Goal: Information Seeking & Learning: Learn about a topic

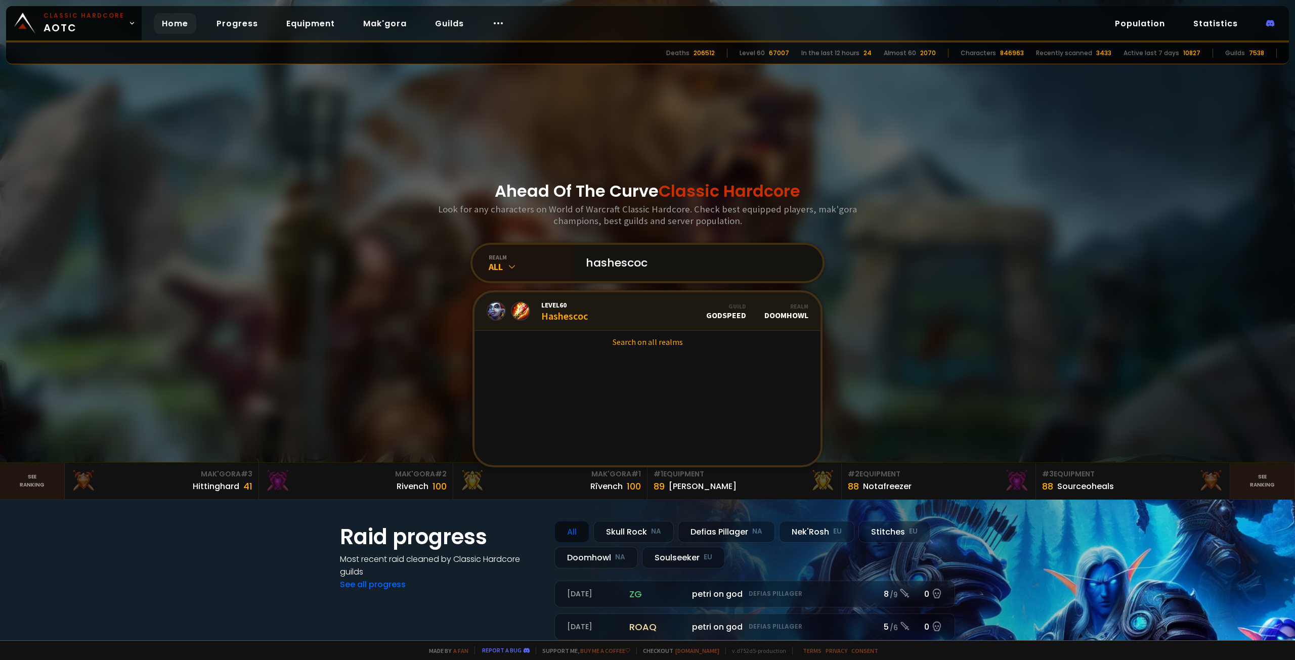
type input "hashescoc"
click at [576, 321] on div "Level 60 Hashescoc" at bounding box center [564, 311] width 47 height 22
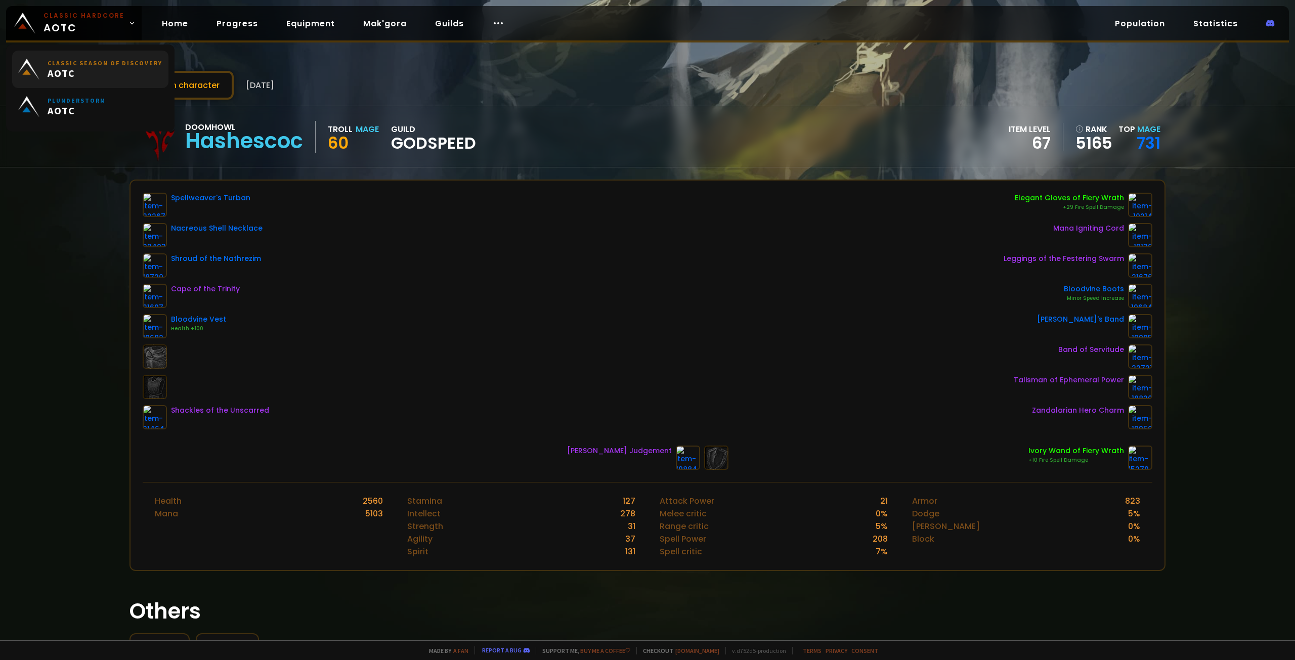
click at [92, 67] on span "AOTC" at bounding box center [105, 73] width 115 height 13
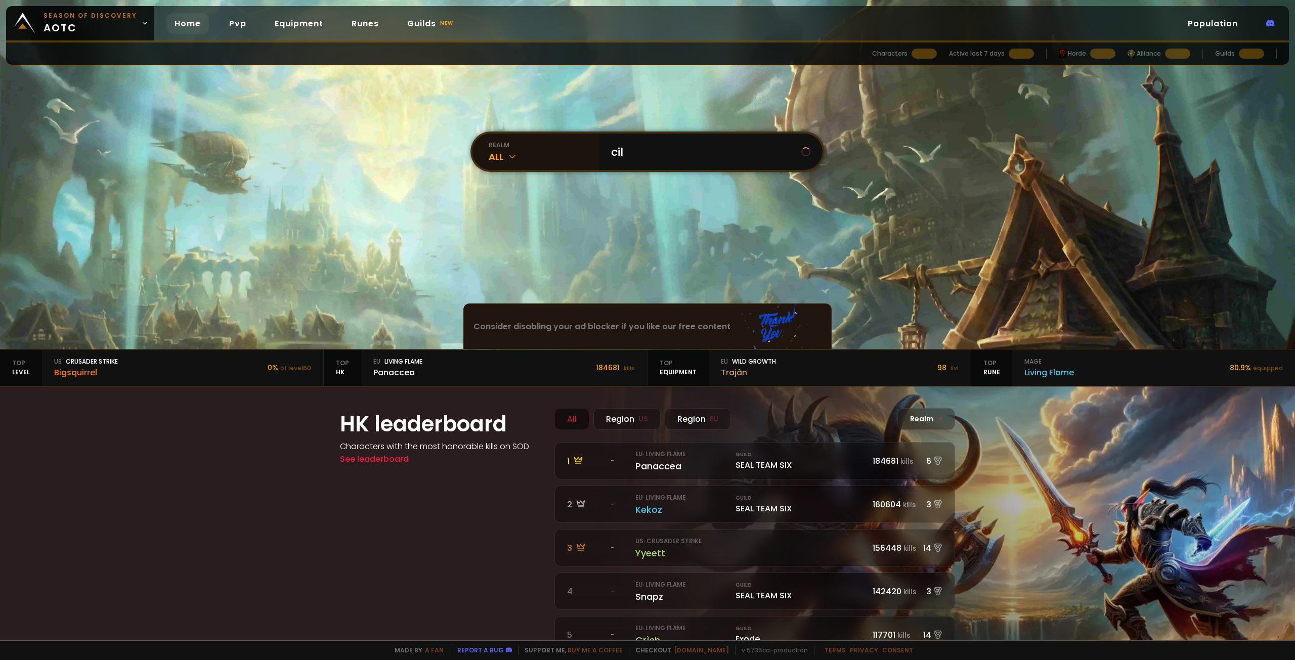
type input "cilo"
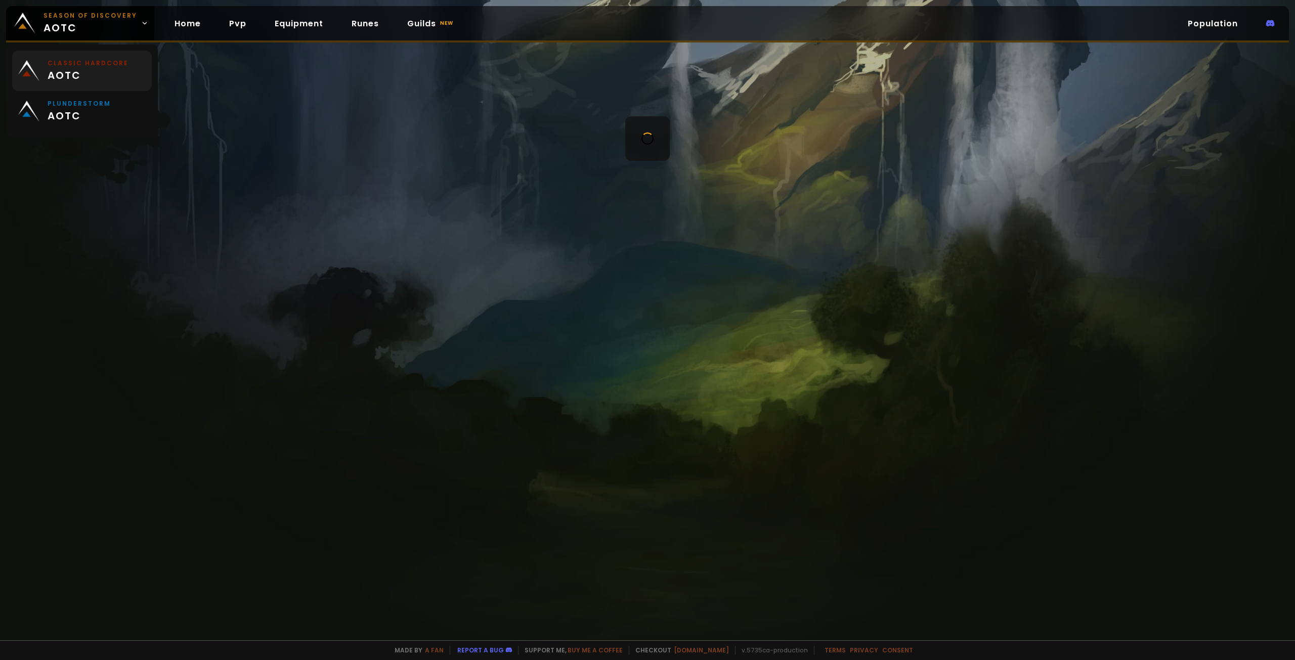
click at [85, 62] on small "Classic Hardcore" at bounding box center [88, 63] width 81 height 9
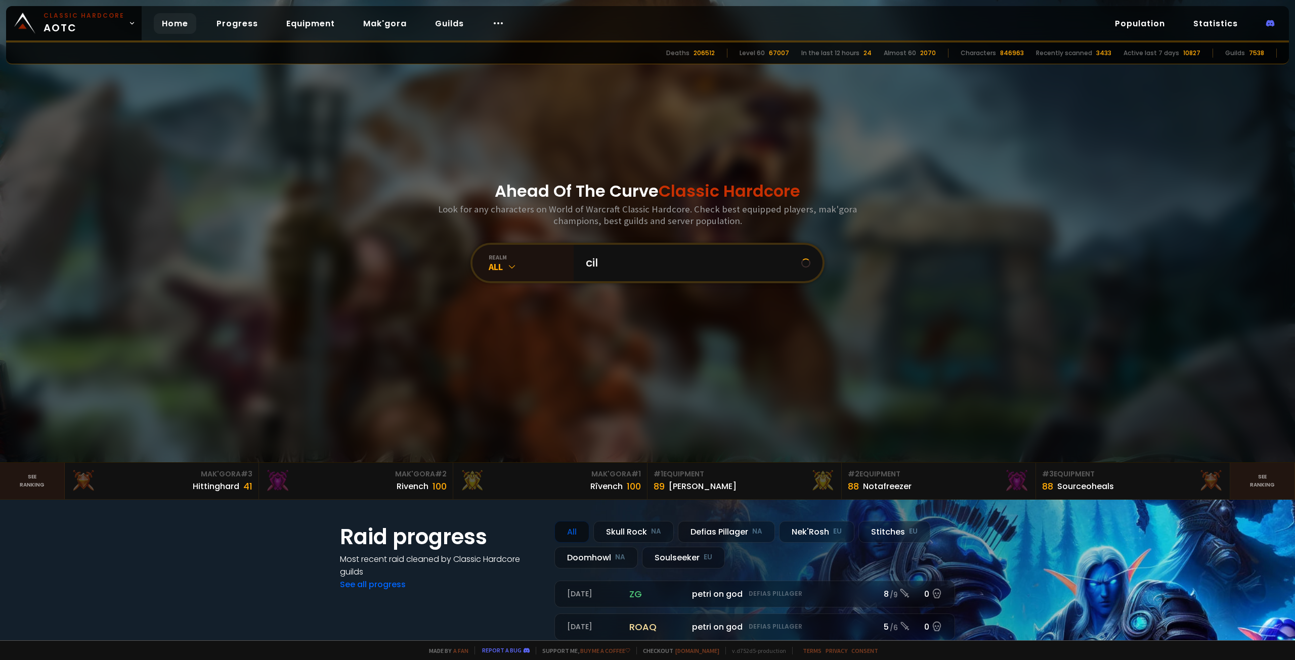
type input "cilo"
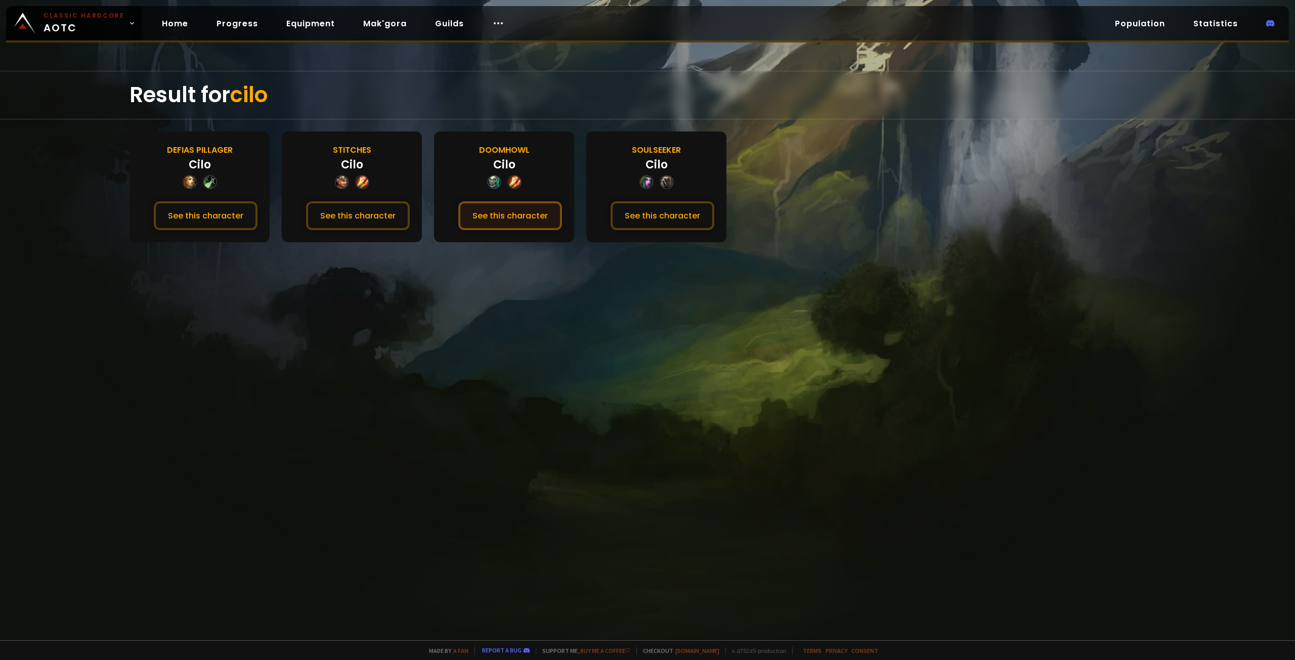
click at [517, 211] on button "See this character" at bounding box center [510, 215] width 104 height 29
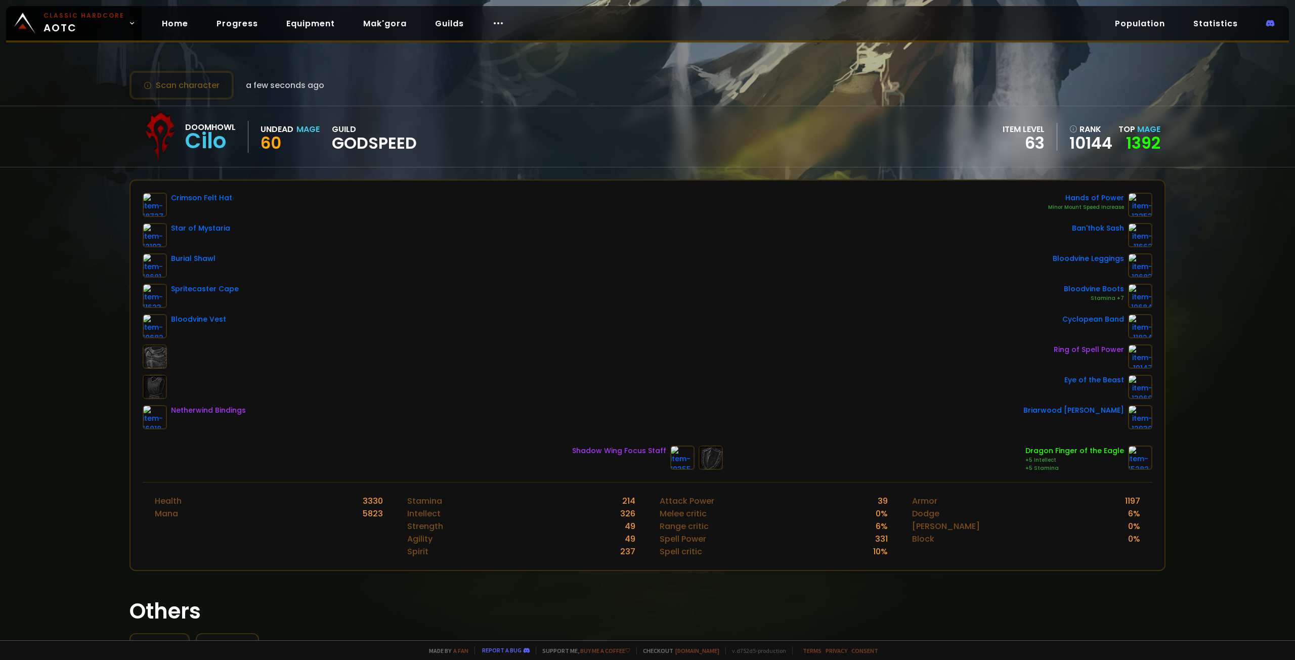
drag, startPoint x: 1202, startPoint y: 214, endPoint x: 1202, endPoint y: 220, distance: 5.6
click at [1202, 220] on div "Scan character a few seconds ago Doomhowl Cilo Undead Mage 60 guild godspeed it…" at bounding box center [647, 320] width 1295 height 640
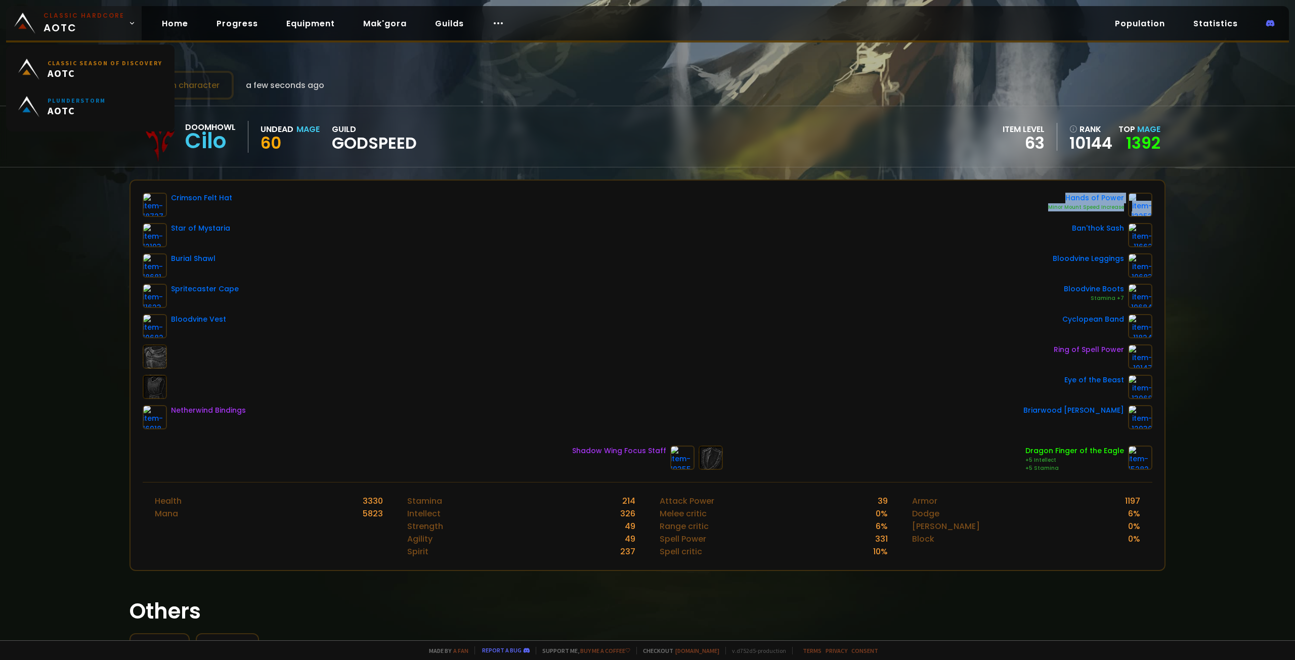
click at [78, 25] on span "Classic Hardcore AOTC" at bounding box center [83, 23] width 81 height 24
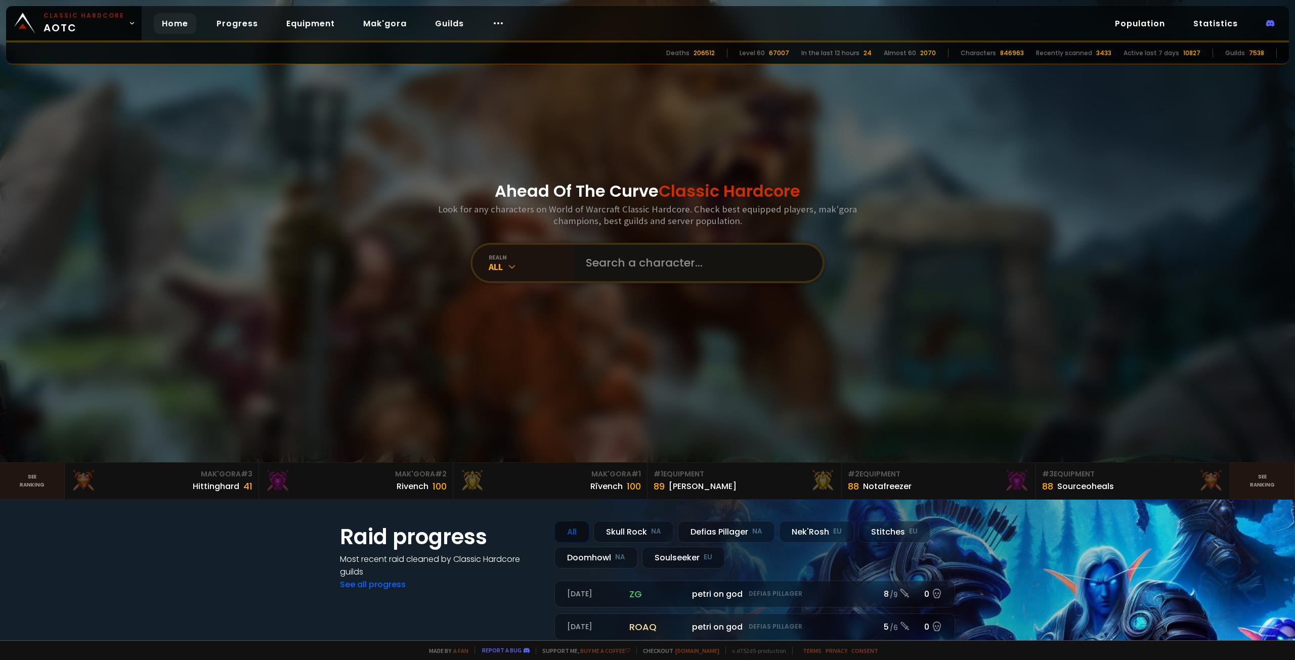
click at [655, 268] on input "text" at bounding box center [695, 263] width 231 height 36
type input "solf"
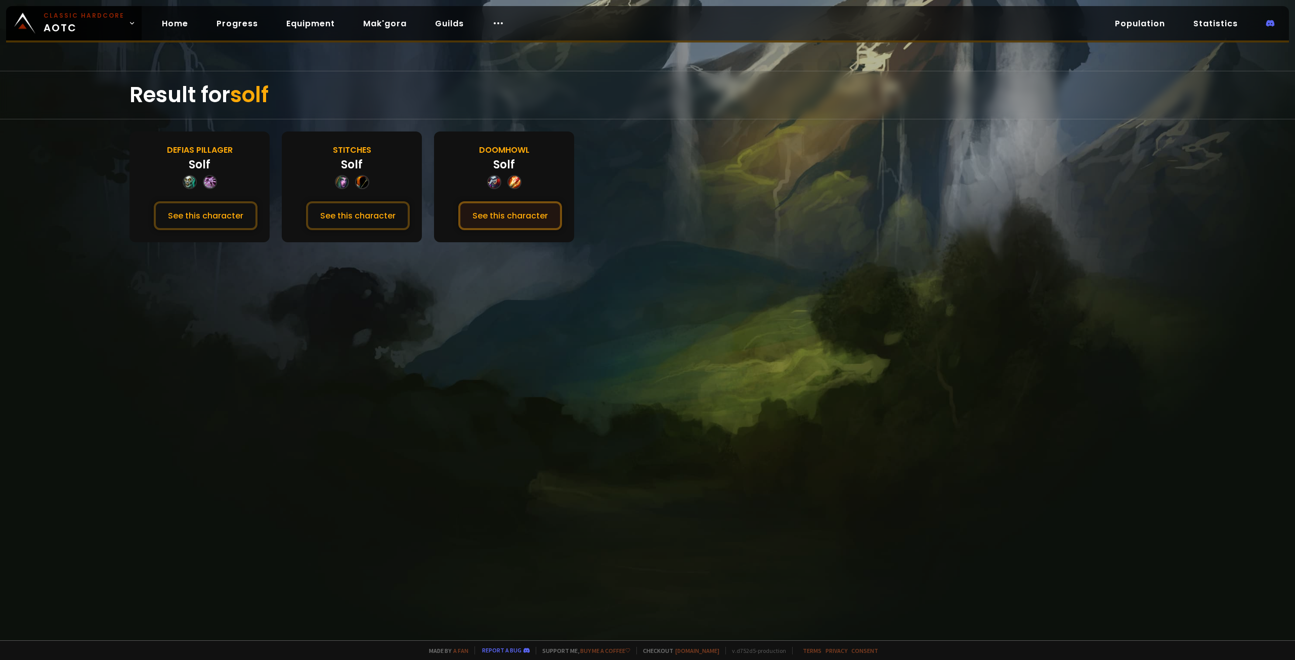
click at [486, 218] on button "See this character" at bounding box center [510, 215] width 104 height 29
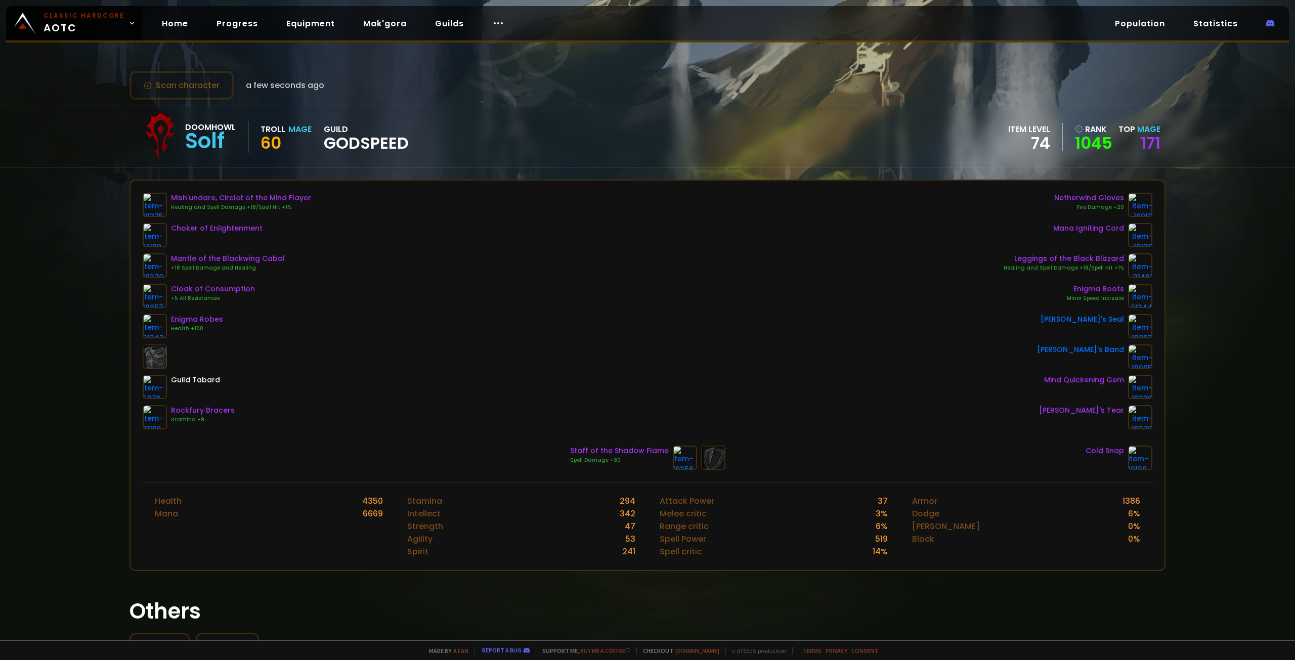
click at [1206, 200] on div "Scan character a few seconds ago Doomhowl Solf Troll Mage 60 guild godspeed ite…" at bounding box center [647, 320] width 1295 height 640
click at [873, 130] on div "Doomhowl Solf Troll Mage 60 guild godspeed item level 74 rank 1045 Top Mage 171" at bounding box center [647, 136] width 1036 height 61
click at [368, 289] on div "Mish'undare, Circlet of the Mind Flayer Healing and Spell Damage +18/Spell Hit …" at bounding box center [648, 311] width 1010 height 237
click at [610, 380] on div "Mish'undare, Circlet of the Mind Flayer Healing and Spell Damage +18/Spell Hit …" at bounding box center [648, 311] width 1010 height 237
drag, startPoint x: 484, startPoint y: 237, endPoint x: 587, endPoint y: 273, distance: 108.8
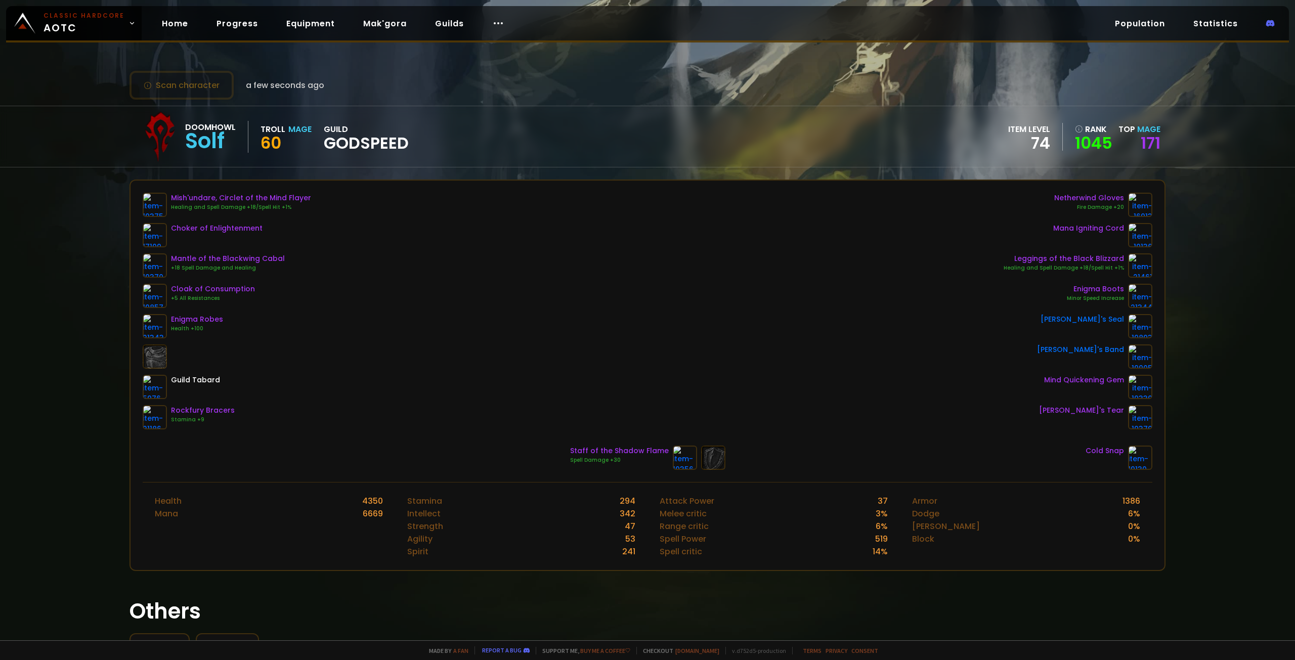
click at [484, 238] on div "Mish'undare, Circlet of the Mind Flayer Healing and Spell Damage +18/Spell Hit …" at bounding box center [648, 311] width 1010 height 237
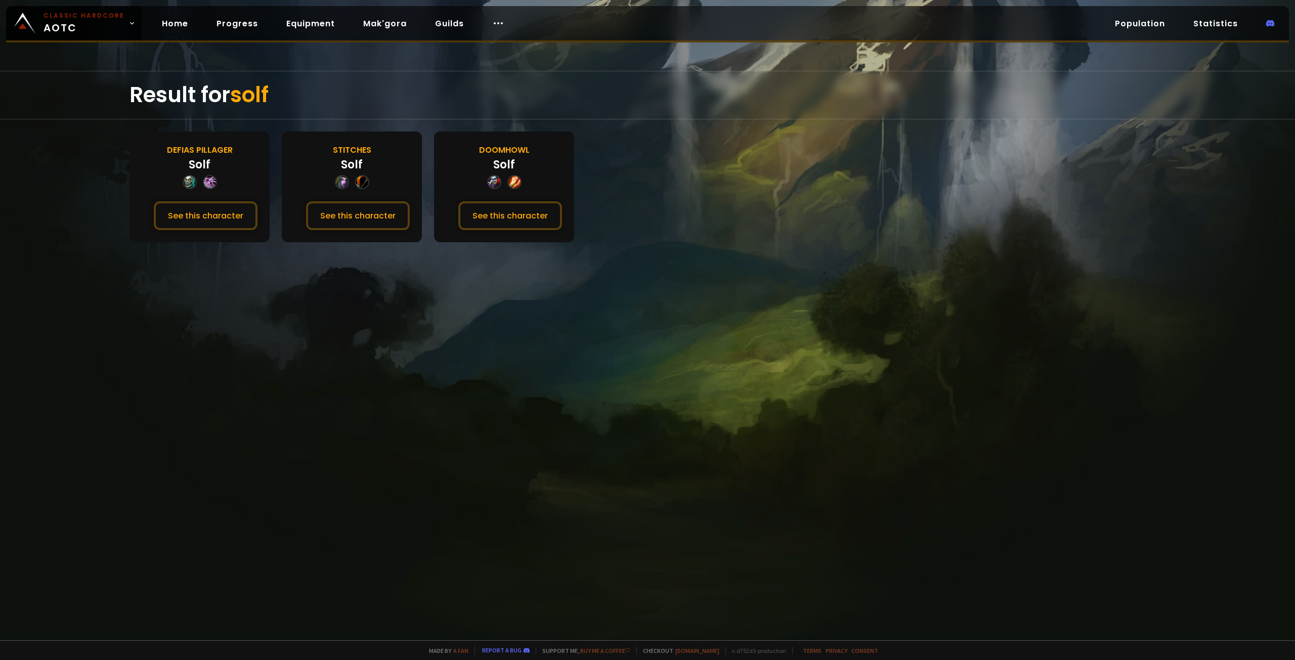
drag, startPoint x: 94, startPoint y: 184, endPoint x: 107, endPoint y: 169, distance: 19.7
